Goal: Transaction & Acquisition: Download file/media

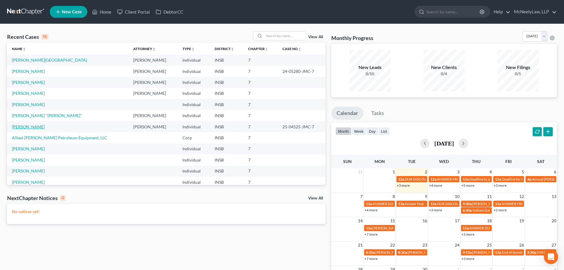
click at [31, 126] on link "[PERSON_NAME]" at bounding box center [28, 126] width 33 height 5
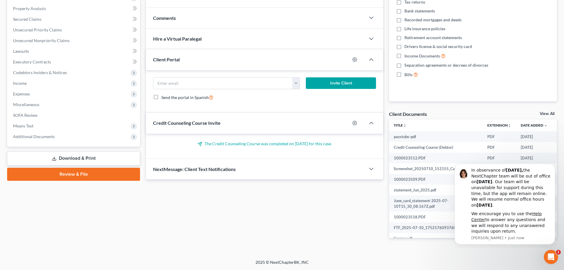
click at [50, 159] on link "Download & Print" at bounding box center [73, 158] width 133 height 14
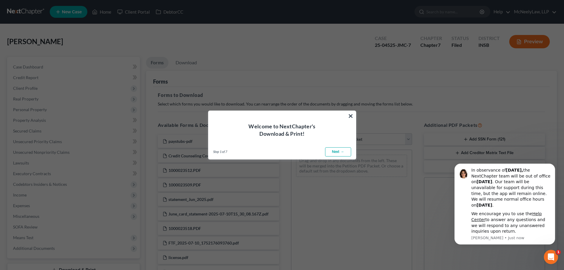
click at [343, 150] on link "Next →" at bounding box center [338, 151] width 26 height 9
select select "0"
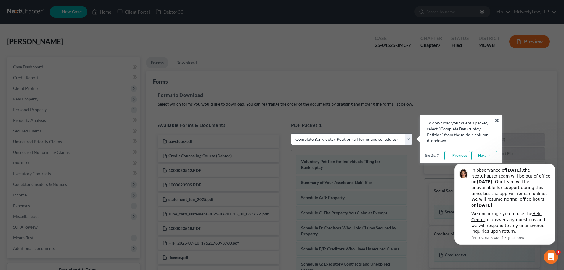
click at [485, 156] on link "Next →" at bounding box center [484, 155] width 26 height 9
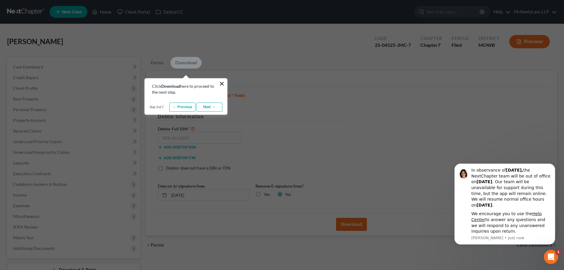
click at [217, 110] on link "Next →" at bounding box center [209, 106] width 26 height 9
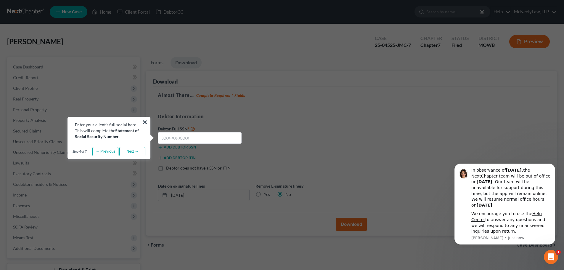
click at [138, 154] on link "Next →" at bounding box center [132, 151] width 26 height 9
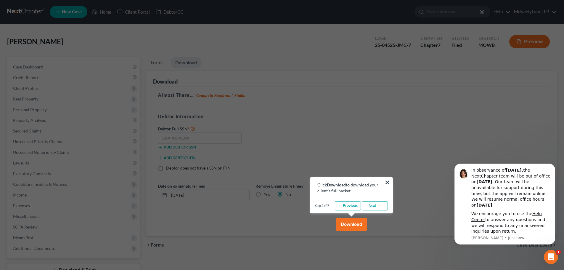
drag, startPoint x: 377, startPoint y: 210, endPoint x: 381, endPoint y: 205, distance: 6.2
click at [378, 210] on div "Step 5 of 7 ← Previous Next → Done" at bounding box center [351, 205] width 82 height 15
click at [381, 205] on link "Next →" at bounding box center [375, 205] width 26 height 9
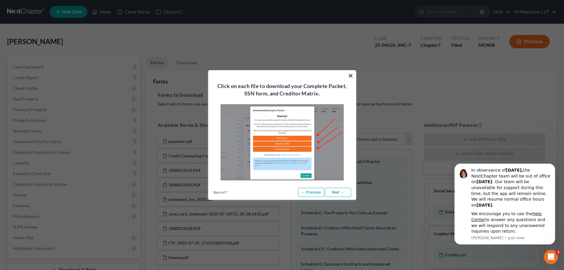
click at [347, 77] on div "Click on each file to download your Complete Packet, SSN form, and Creditor Mat…" at bounding box center [281, 125] width 147 height 110
click at [348, 76] on button "×" at bounding box center [351, 74] width 6 height 9
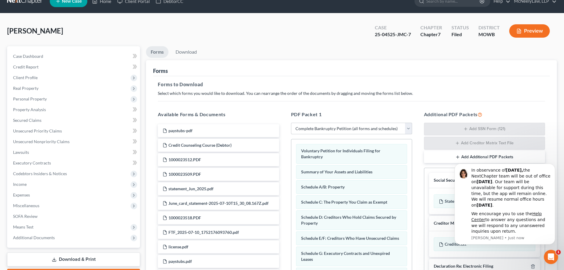
scroll to position [30, 0]
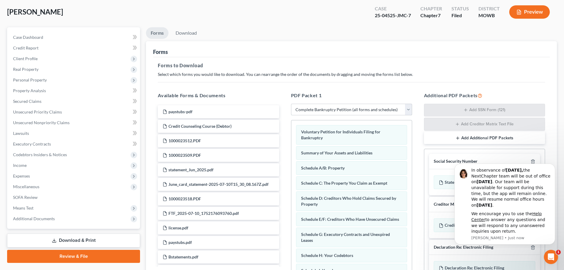
drag, startPoint x: 393, startPoint y: 112, endPoint x: 390, endPoint y: 110, distance: 3.8
click at [392, 111] on select "Choose Default Petition PDF Packet Complete Bankruptcy Petition (all forms and …" at bounding box center [351, 110] width 121 height 12
click at [381, 113] on select "Choose Default Petition PDF Packet Complete Bankruptcy Petition (all forms and …" at bounding box center [351, 110] width 121 height 12
click at [291, 104] on select "Choose Default Petition PDF Packet Complete Bankruptcy Petition (all forms and …" at bounding box center [351, 110] width 121 height 12
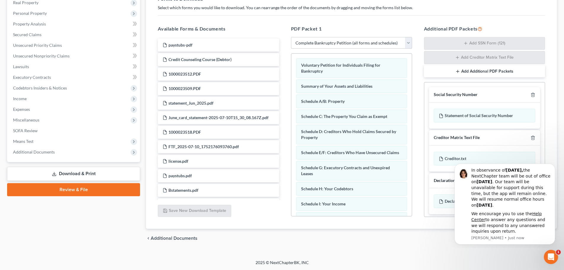
scroll to position [97, 0]
click at [553, 164] on icon "Dismiss notification" at bounding box center [553, 165] width 3 height 3
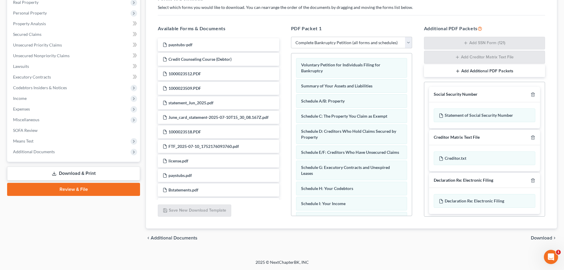
click at [543, 237] on span "Download" at bounding box center [541, 237] width 21 height 5
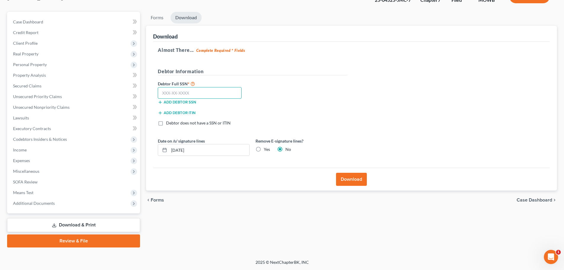
click at [192, 94] on input "text" at bounding box center [200, 93] width 84 height 12
type input "311-06-9099"
click at [264, 148] on label "Yes" at bounding box center [267, 149] width 6 height 6
click at [266, 148] on input "Yes" at bounding box center [268, 148] width 4 height 4
radio input "true"
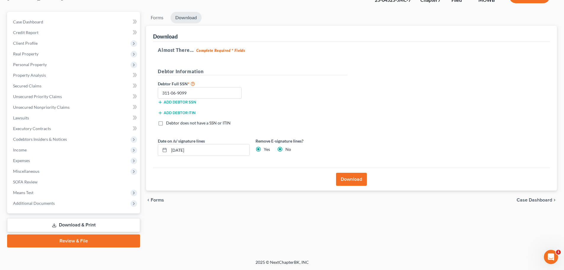
radio input "false"
click at [353, 181] on button "Download" at bounding box center [351, 179] width 31 height 13
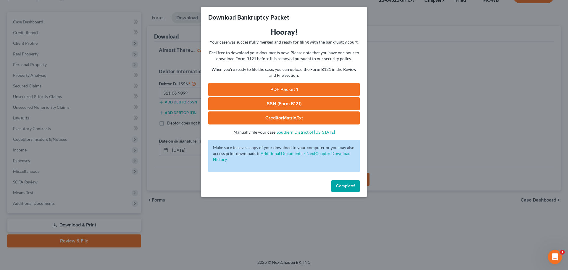
click at [300, 89] on link "PDF Packet 1" at bounding box center [284, 89] width 152 height 13
